Goal: Task Accomplishment & Management: Use online tool/utility

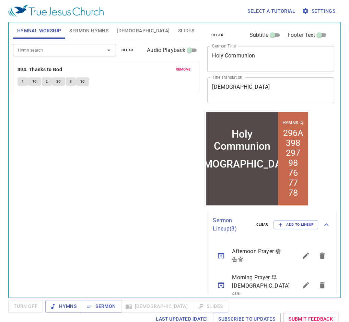
click at [182, 69] on span "remove" at bounding box center [183, 69] width 15 height 6
click at [92, 33] on span "Sermon Hymns" at bounding box center [88, 30] width 39 height 9
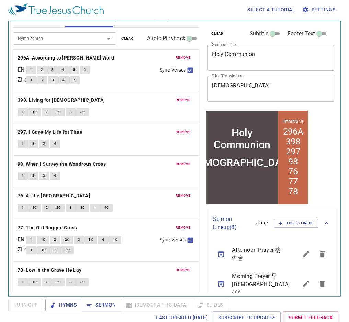
scroll to position [3, 0]
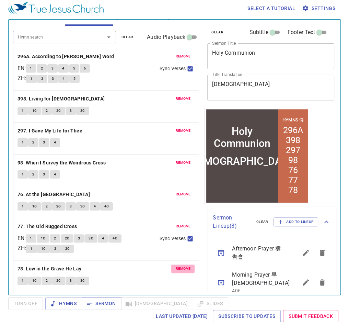
click at [177, 173] on span "remove" at bounding box center [183, 268] width 15 height 6
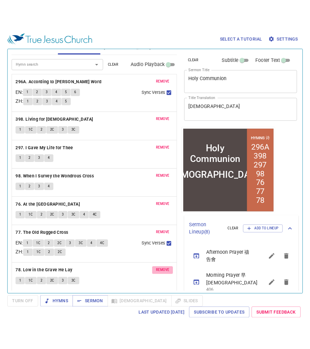
scroll to position [0, 0]
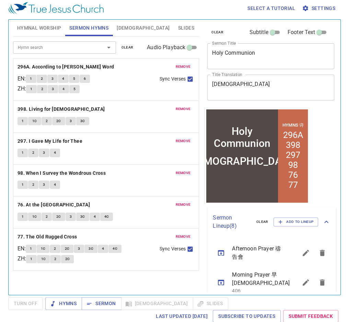
click at [182, 173] on span "remove" at bounding box center [183, 236] width 15 height 6
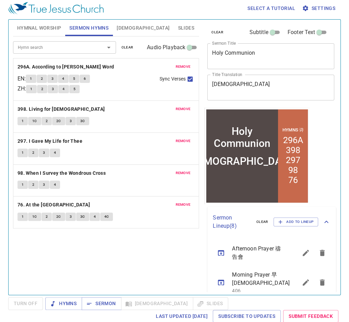
click at [183, 173] on span "remove" at bounding box center [183, 204] width 15 height 6
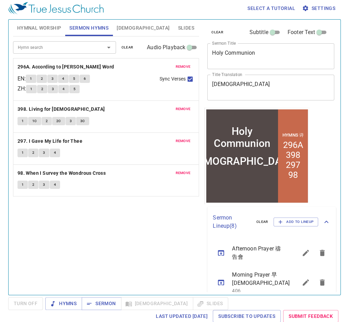
click at [184, 173] on span "remove" at bounding box center [183, 173] width 15 height 6
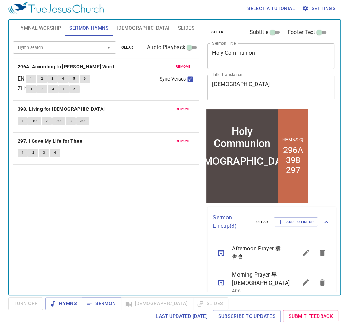
click at [183, 137] on button "remove" at bounding box center [182, 141] width 23 height 8
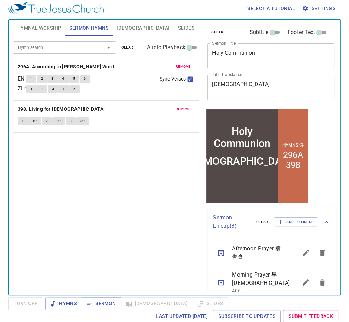
click at [183, 109] on span "remove" at bounding box center [183, 109] width 15 height 6
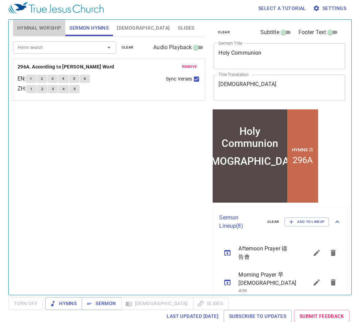
click at [42, 29] on span "Hymnal Worship" at bounding box center [39, 28] width 44 height 9
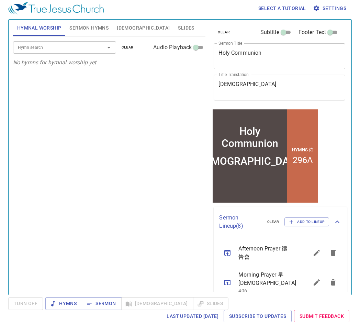
click at [48, 49] on input "Hymn search" at bounding box center [54, 47] width 79 height 8
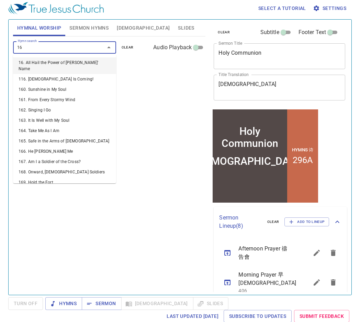
type input "165"
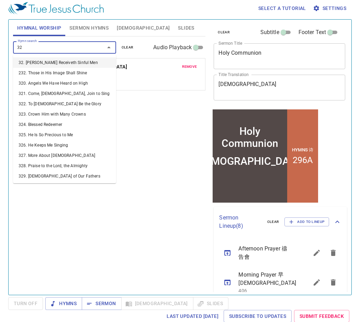
type input "325"
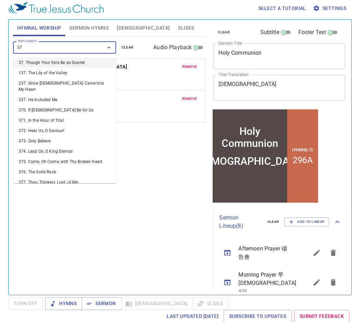
type input "374"
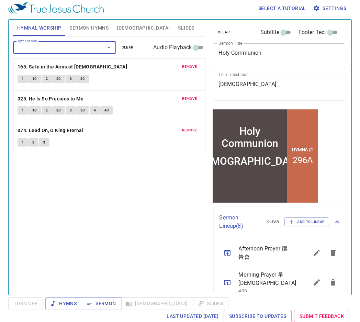
click at [21, 144] on button "1" at bounding box center [23, 142] width 10 height 8
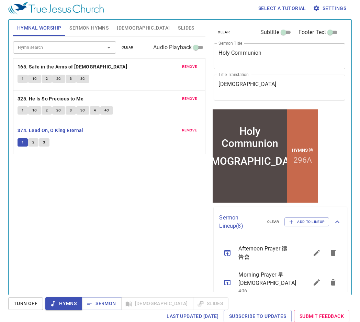
click at [71, 173] on span "Hymns" at bounding box center [64, 303] width 26 height 9
drag, startPoint x: 273, startPoint y: 53, endPoint x: 196, endPoint y: 51, distance: 77.0
click at [196, 51] on div "Hymnal Worship Sermon Hymns Bible Slides Hymn search Hymn search clear Audio Pl…" at bounding box center [179, 154] width 339 height 275
paste textarea "Principles to Church Growth -- Prayer"
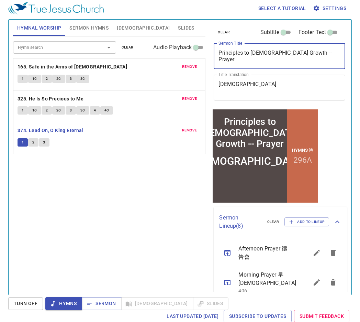
type textarea "Principles to Church Growth -- Prayer"
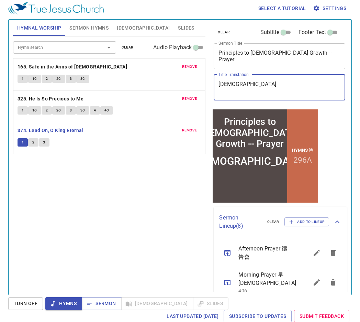
drag, startPoint x: 250, startPoint y: 84, endPoint x: 212, endPoint y: 83, distance: 38.5
click at [212, 83] on div "clear Subtitle Footer Text Sermon Title Principles to Church Growth -- Prayer x…" at bounding box center [279, 64] width 136 height 88
paste textarea "教會增長原理 – 禱告"
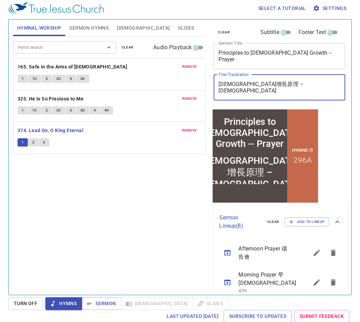
click at [257, 85] on textarea "教會增長原理 – 禱告" at bounding box center [279, 87] width 122 height 13
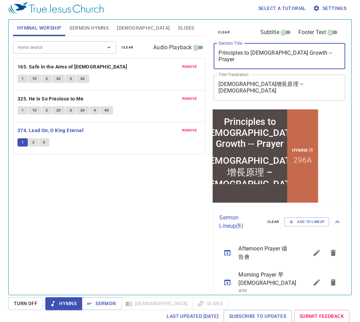
click at [272, 52] on textarea "Principles to Church Growth -- Prayer" at bounding box center [279, 55] width 122 height 13
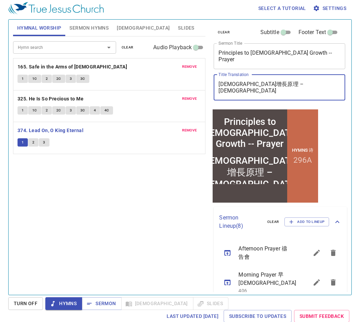
click at [258, 84] on textarea "教會增長原理 – 禱告" at bounding box center [279, 87] width 122 height 13
click at [257, 81] on textarea "教會增長原理 – 禱告" at bounding box center [279, 87] width 122 height 13
paste textarea "--"
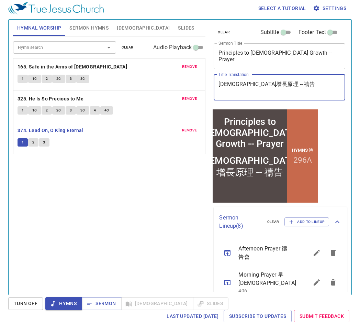
type textarea "教會增長原理 -- 禱告"
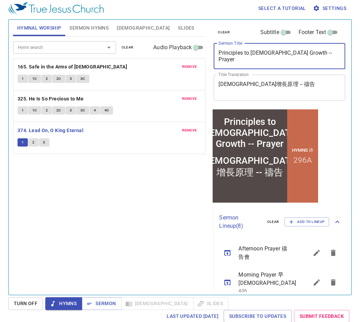
click at [272, 52] on textarea "Principles to Church Growth -- Prayer" at bounding box center [279, 55] width 122 height 13
type textarea "Principles to [DEMOGRAPHIC_DATA] Growth - Prayer"
click at [257, 83] on textarea "教會增長原理 -- 禱告" at bounding box center [279, 87] width 122 height 13
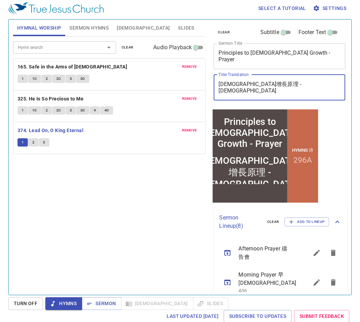
type textarea "[DEMOGRAPHIC_DATA]增長原理 - [DEMOGRAPHIC_DATA]"
click at [191, 131] on span "remove" at bounding box center [189, 130] width 15 height 6
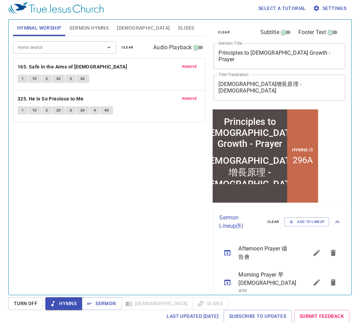
click at [192, 101] on button "remove" at bounding box center [189, 98] width 23 height 8
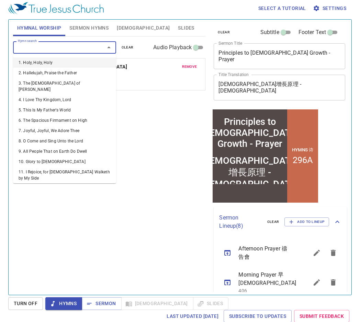
click at [50, 45] on input "Hymn search" at bounding box center [54, 47] width 79 height 8
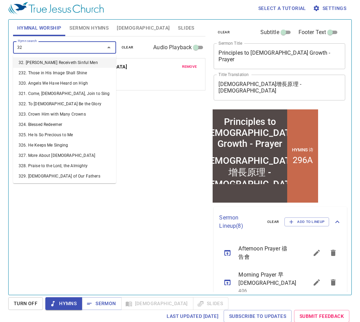
type input "325"
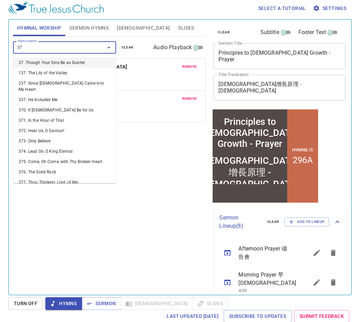
type input "374"
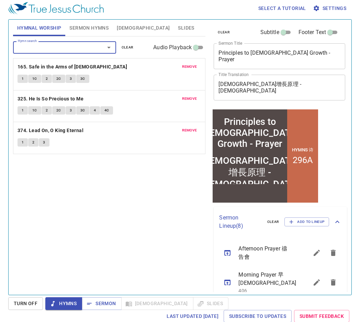
click at [88, 26] on span "Sermon Hymns" at bounding box center [88, 28] width 39 height 9
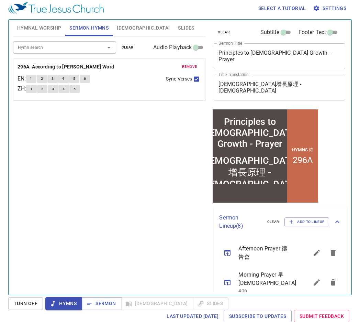
click at [187, 66] on span "remove" at bounding box center [189, 67] width 15 height 6
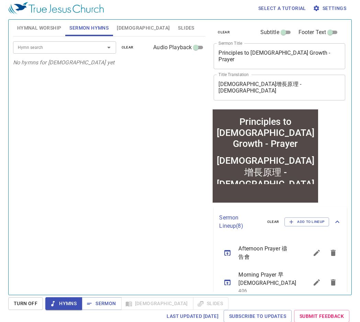
click at [70, 46] on input "Hymn search" at bounding box center [54, 47] width 79 height 8
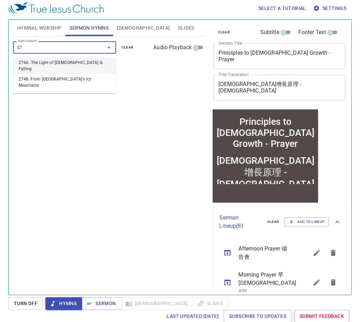
type input "274"
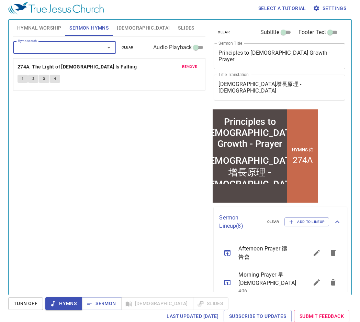
click at [192, 65] on span "remove" at bounding box center [189, 67] width 15 height 6
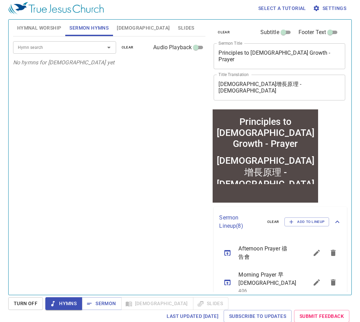
click at [57, 45] on input "Hymn search" at bounding box center [54, 47] width 79 height 8
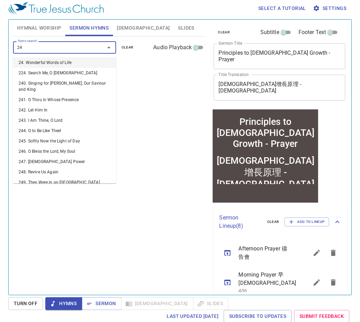
type input "247"
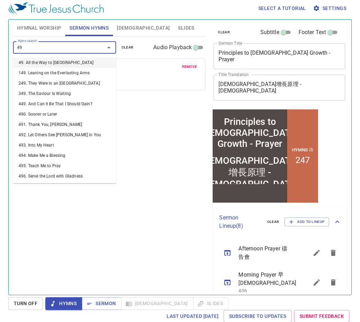
type input "495"
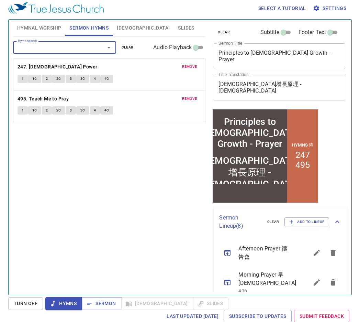
click at [21, 110] on button "1" at bounding box center [23, 110] width 10 height 8
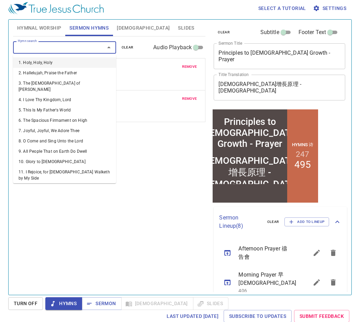
click at [44, 47] on input "Hymn search" at bounding box center [54, 47] width 79 height 8
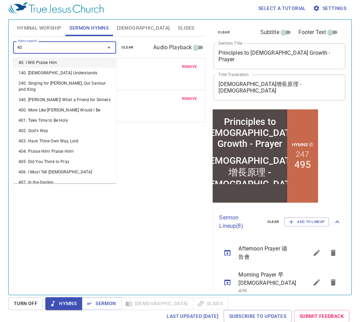
type input "405"
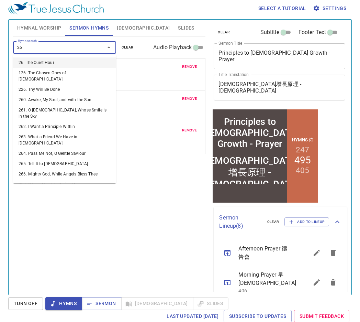
type input "264"
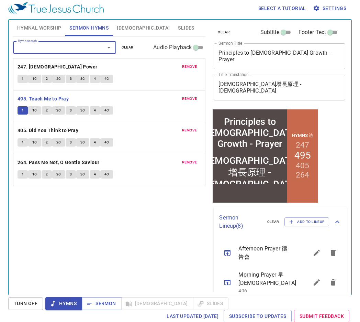
click at [20, 172] on button "1" at bounding box center [23, 174] width 10 height 8
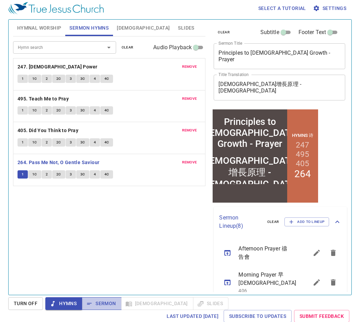
click at [93, 173] on span "Sermon" at bounding box center [101, 303] width 29 height 9
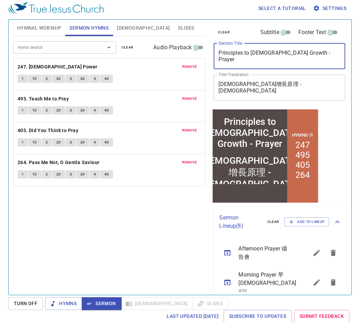
drag, startPoint x: 220, startPoint y: 53, endPoint x: 309, endPoint y: 54, distance: 89.0
click at [272, 54] on textarea "Principles to [DEMOGRAPHIC_DATA] Growth - Prayer" at bounding box center [279, 55] width 122 height 13
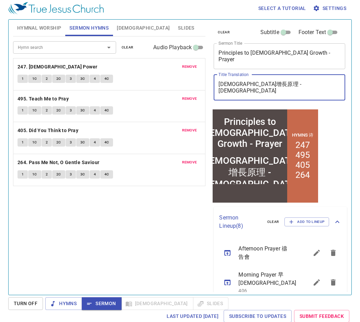
drag, startPoint x: 221, startPoint y: 84, endPoint x: 266, endPoint y: 84, distance: 45.3
click at [266, 84] on textarea "[DEMOGRAPHIC_DATA]增長原理 - [DEMOGRAPHIC_DATA]" at bounding box center [279, 87] width 122 height 13
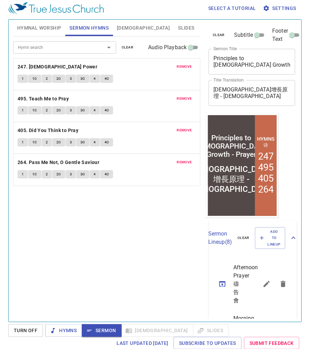
click at [44, 26] on span "Hymnal Worship" at bounding box center [39, 28] width 44 height 9
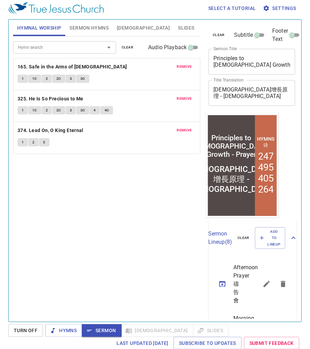
click at [163, 173] on div "Hymn search Hymn search clear Audio Playback remove 165. Safe in the Arms of Je…" at bounding box center [107, 175] width 188 height 279
click at [53, 173] on icon "button" at bounding box center [52, 330] width 3 height 5
click at [24, 81] on button "1" at bounding box center [23, 79] width 10 height 8
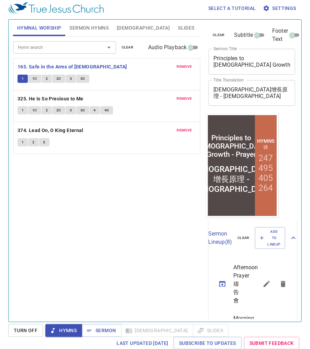
click at [101, 173] on div "Hymn search Hymn search clear Audio Playback remove 165. Safe in the Arms of Je…" at bounding box center [107, 175] width 188 height 279
click at [159, 167] on div "Hymn search Hymn search clear Audio Playback remove 165. Safe in the Arms of Je…" at bounding box center [107, 175] width 188 height 279
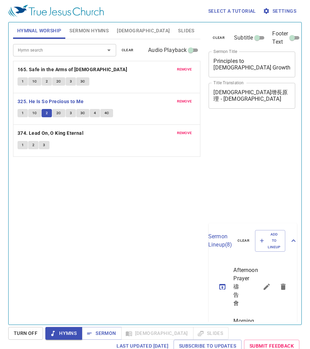
scroll to position [3, 0]
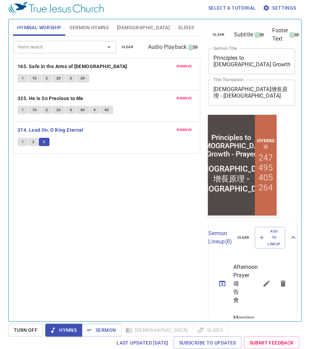
scroll to position [3, 0]
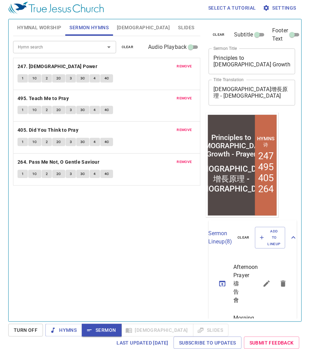
scroll to position [3, 0]
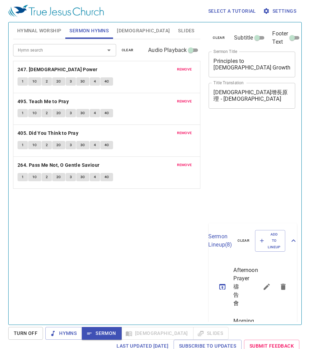
scroll to position [3, 0]
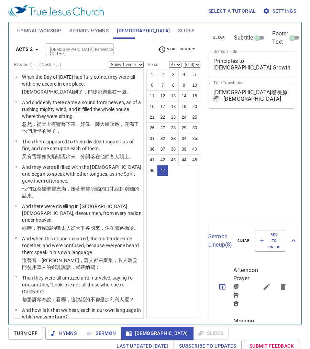
select select "47"
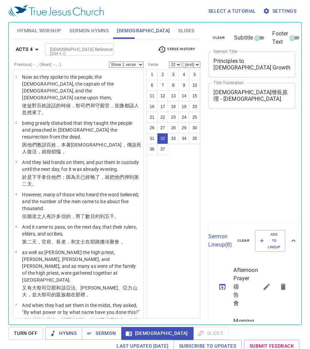
select select "32"
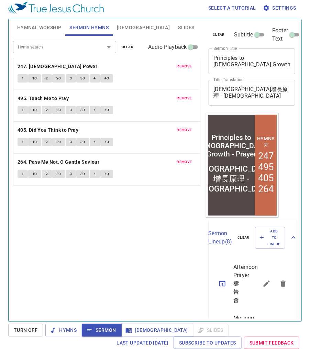
scroll to position [3, 0]
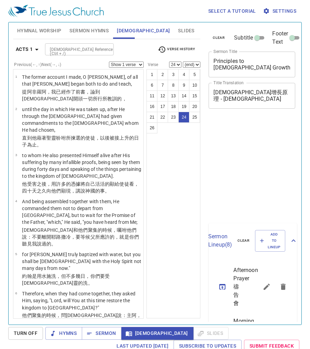
select select "24"
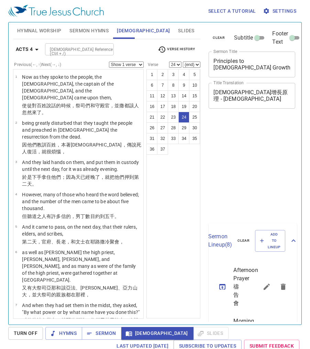
select select "24"
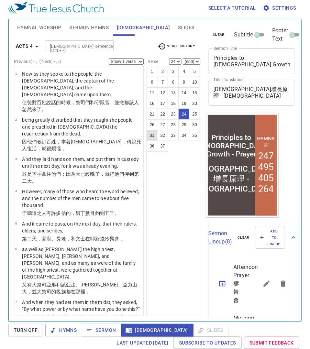
scroll to position [761, 0]
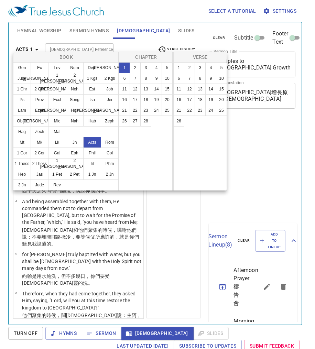
select select "3"
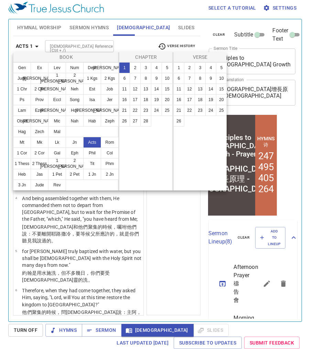
click at [143, 65] on button "3" at bounding box center [145, 67] width 11 height 11
click at [144, 68] on button "3" at bounding box center [145, 67] width 11 height 11
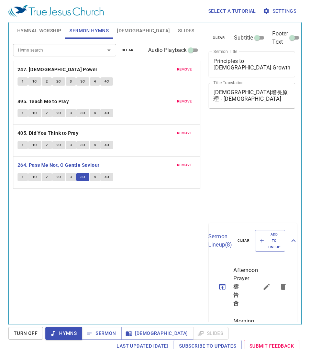
scroll to position [3, 0]
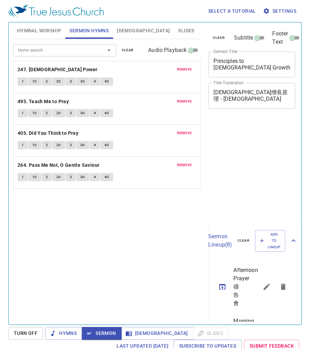
scroll to position [3, 0]
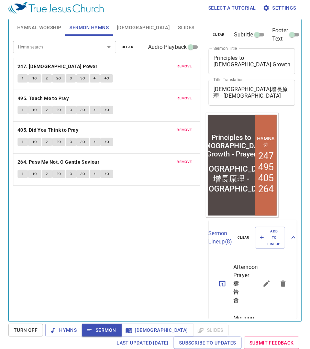
scroll to position [3, 0]
